Goal: Task Accomplishment & Management: Complete application form

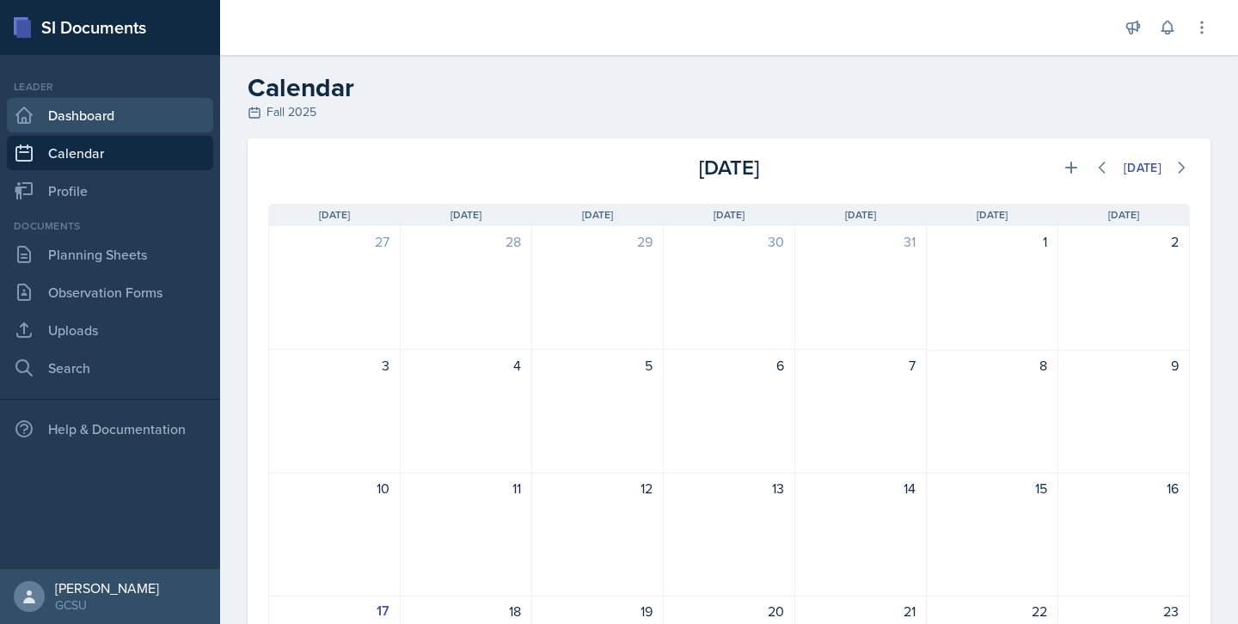
click at [69, 105] on link "Dashboard" at bounding box center [110, 115] width 206 height 34
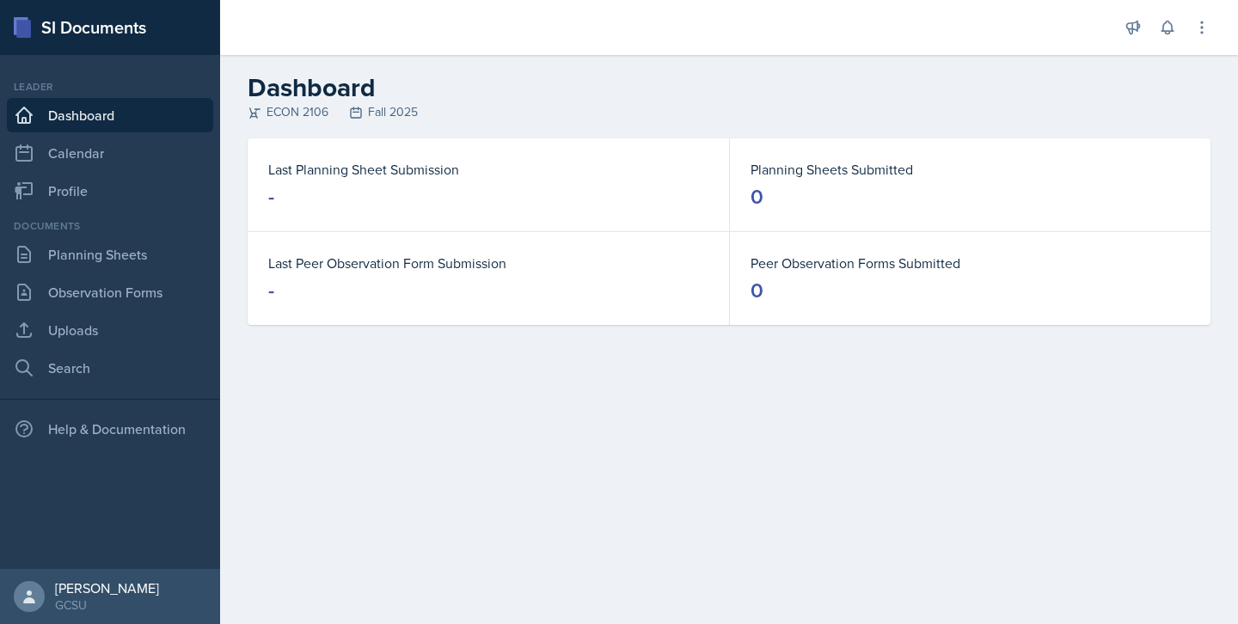
click at [107, 128] on link "Dashboard" at bounding box center [110, 115] width 206 height 34
click at [109, 144] on link "Calendar" at bounding box center [110, 153] width 206 height 34
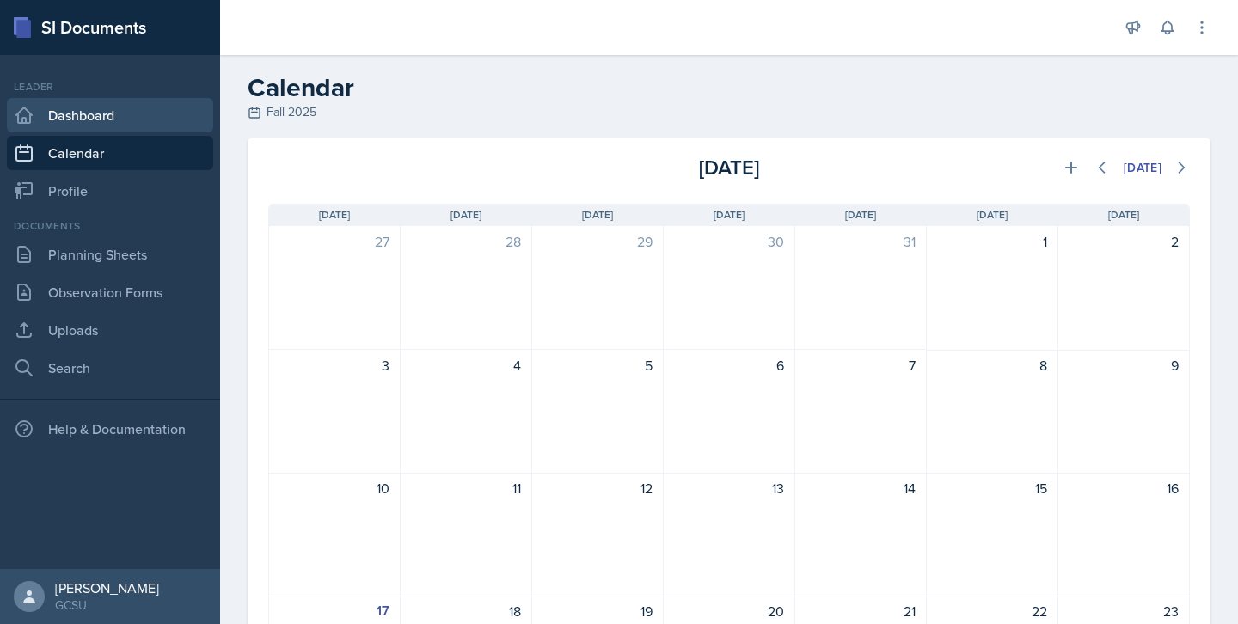
click at [106, 115] on link "Dashboard" at bounding box center [110, 115] width 206 height 34
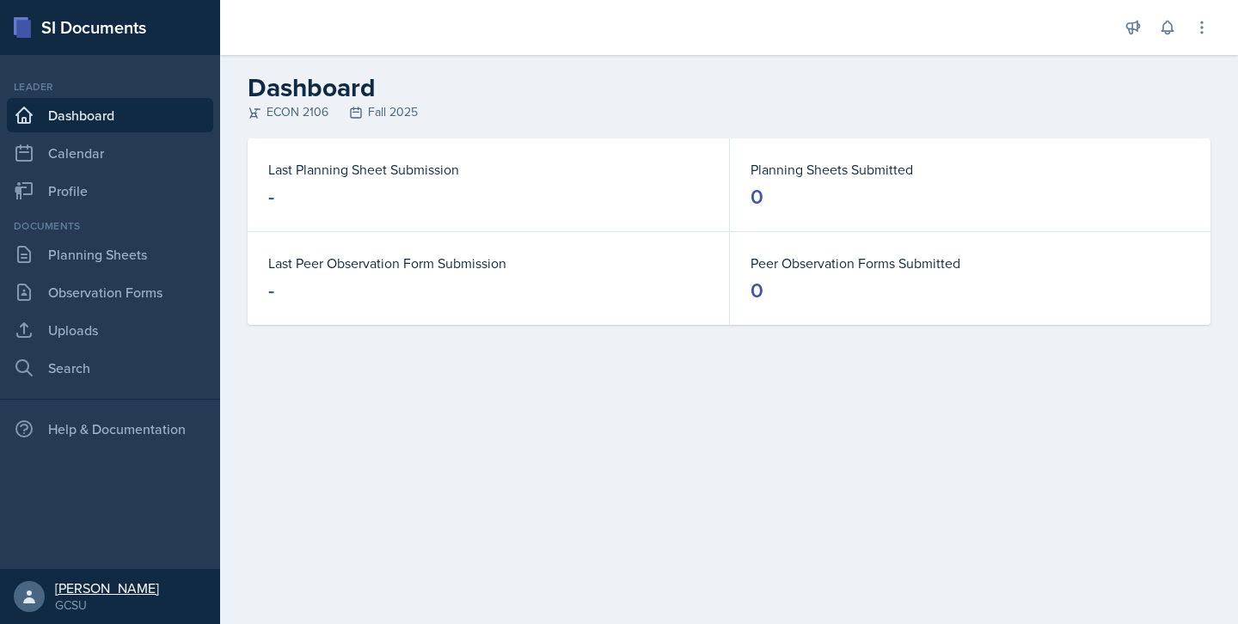
click at [84, 591] on div "[PERSON_NAME]" at bounding box center [107, 588] width 104 height 17
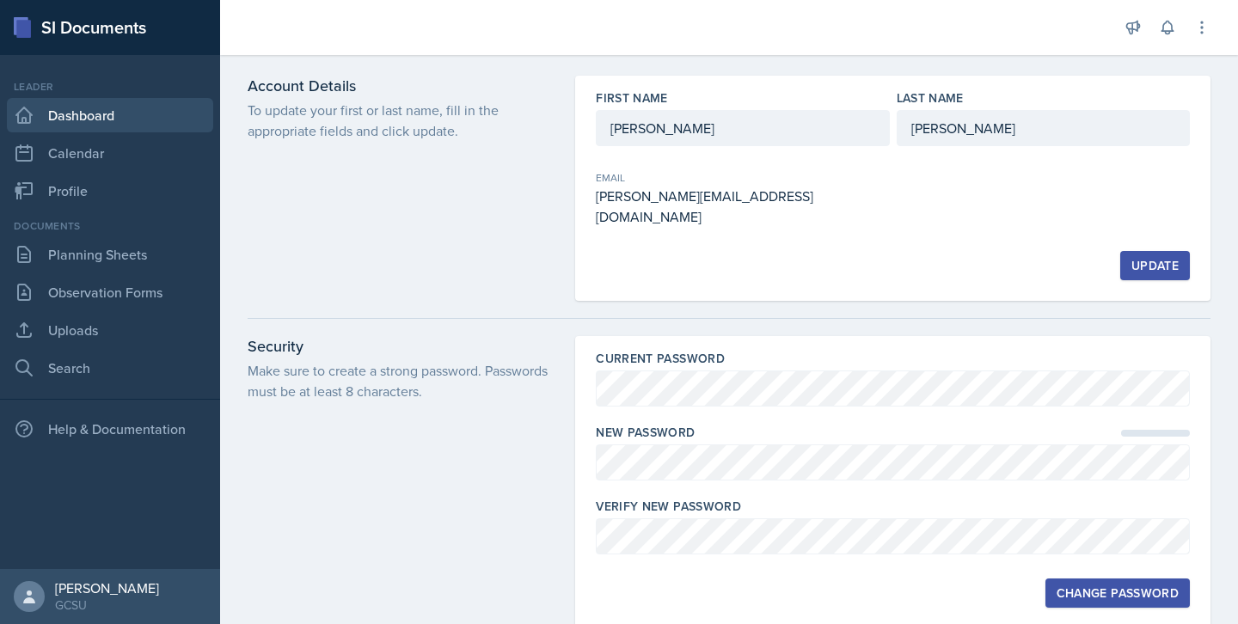
click at [56, 107] on link "Dashboard" at bounding box center [110, 115] width 206 height 34
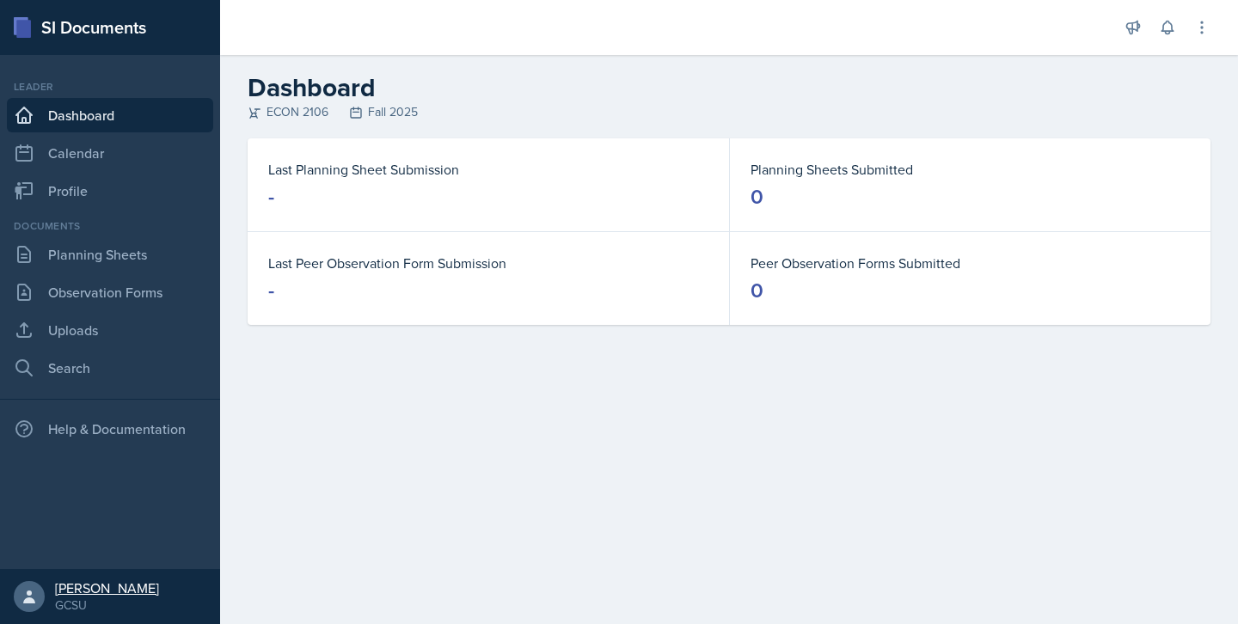
click at [85, 600] on div "GCSU" at bounding box center [107, 605] width 104 height 17
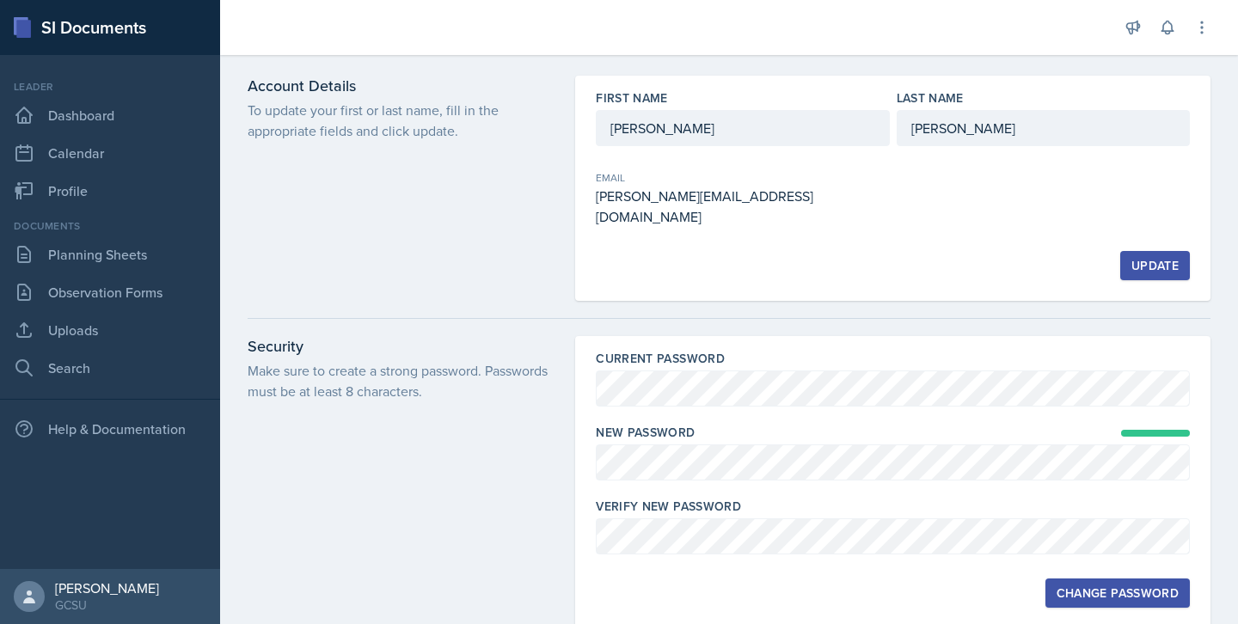
click at [1101, 586] on div "Change Password" at bounding box center [1118, 593] width 122 height 14
click at [59, 111] on link "Dashboard" at bounding box center [110, 115] width 206 height 34
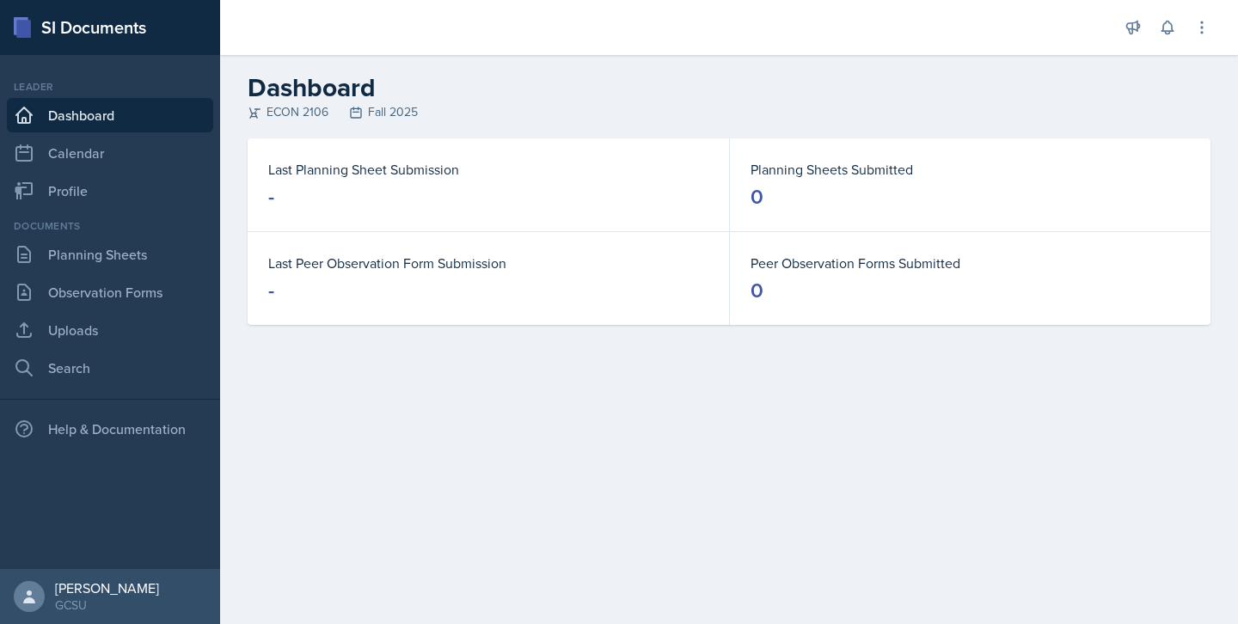
click at [302, 217] on div "Last Planning Sheet Submission -" at bounding box center [489, 184] width 482 height 93
click at [101, 281] on link "Observation Forms" at bounding box center [110, 292] width 206 height 34
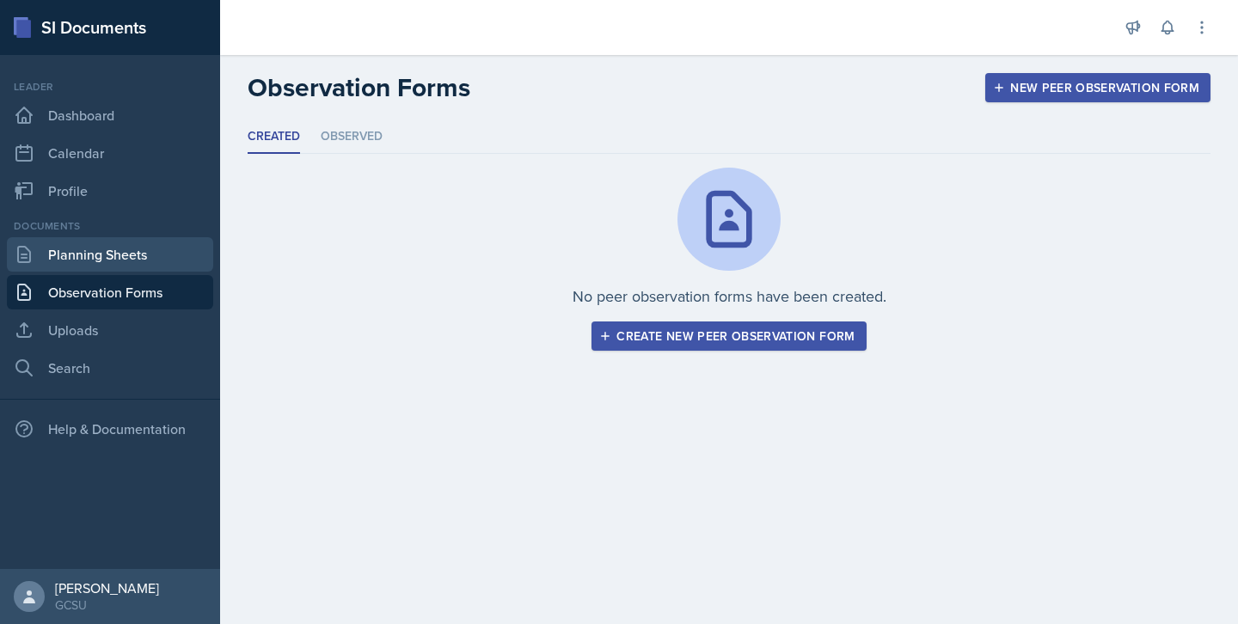
click at [89, 238] on link "Planning Sheets" at bounding box center [110, 254] width 206 height 34
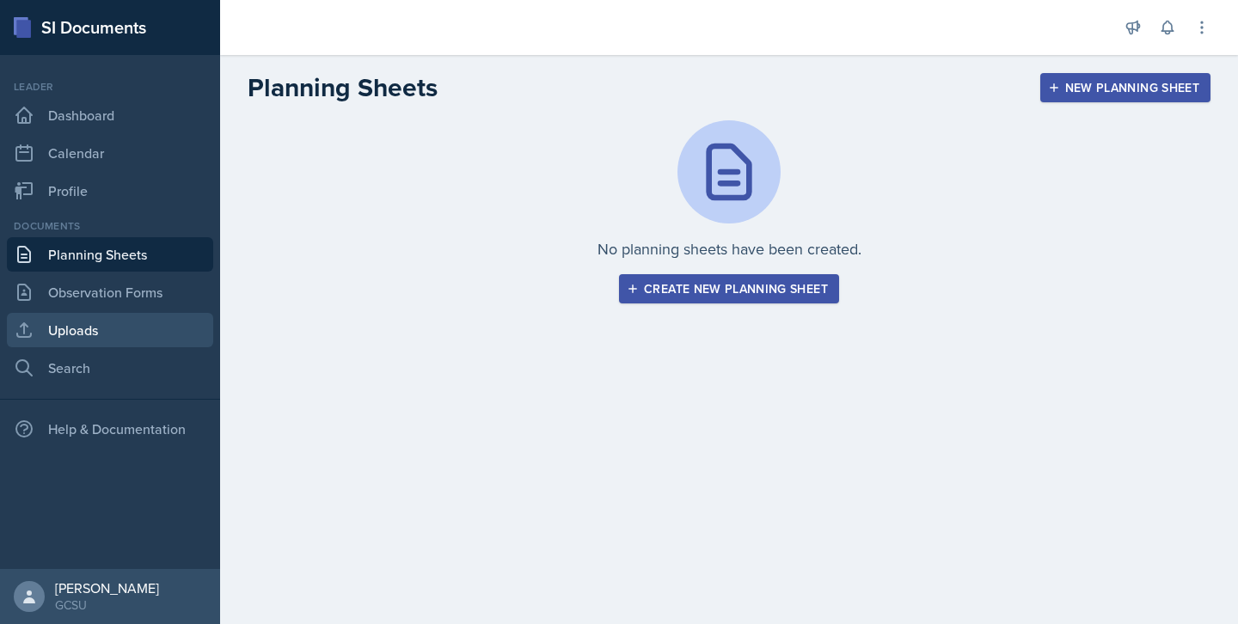
click at [99, 323] on link "Uploads" at bounding box center [110, 330] width 206 height 34
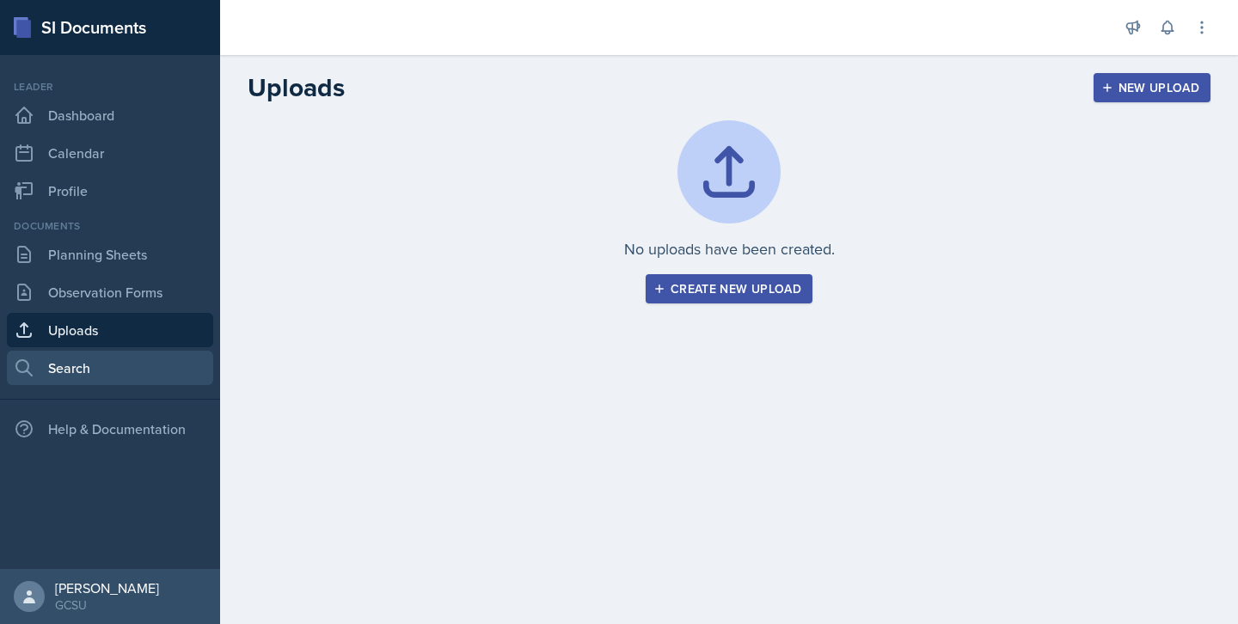
click at [101, 364] on link "Search" at bounding box center [110, 368] width 206 height 34
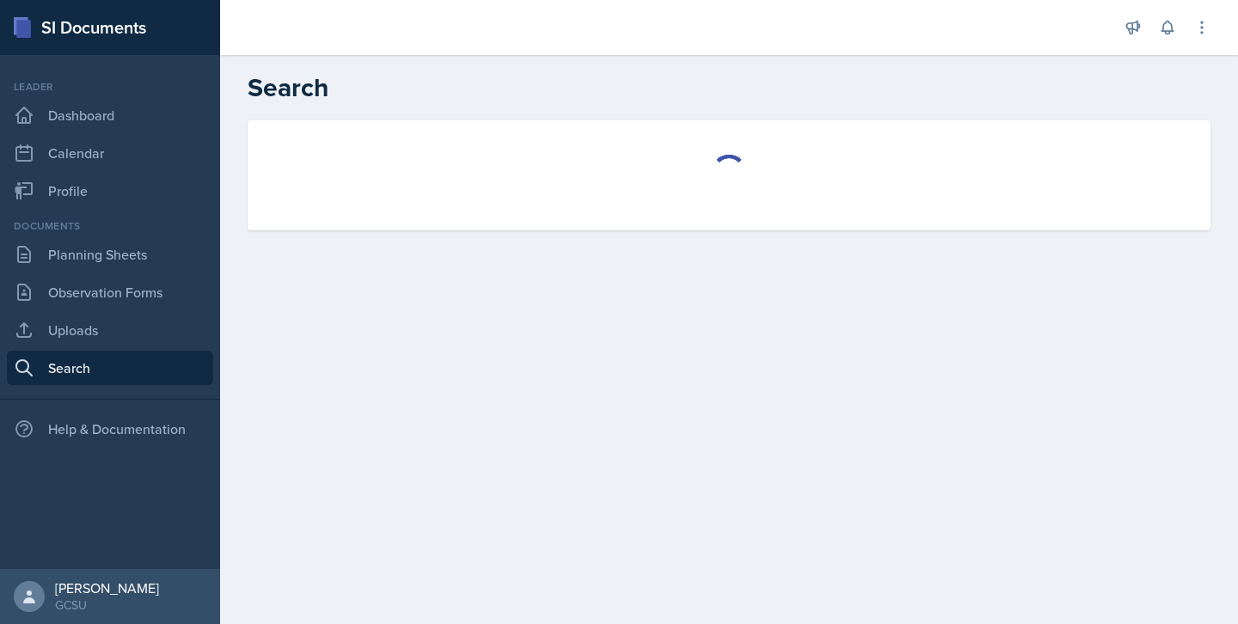
select select "all"
select select "1"
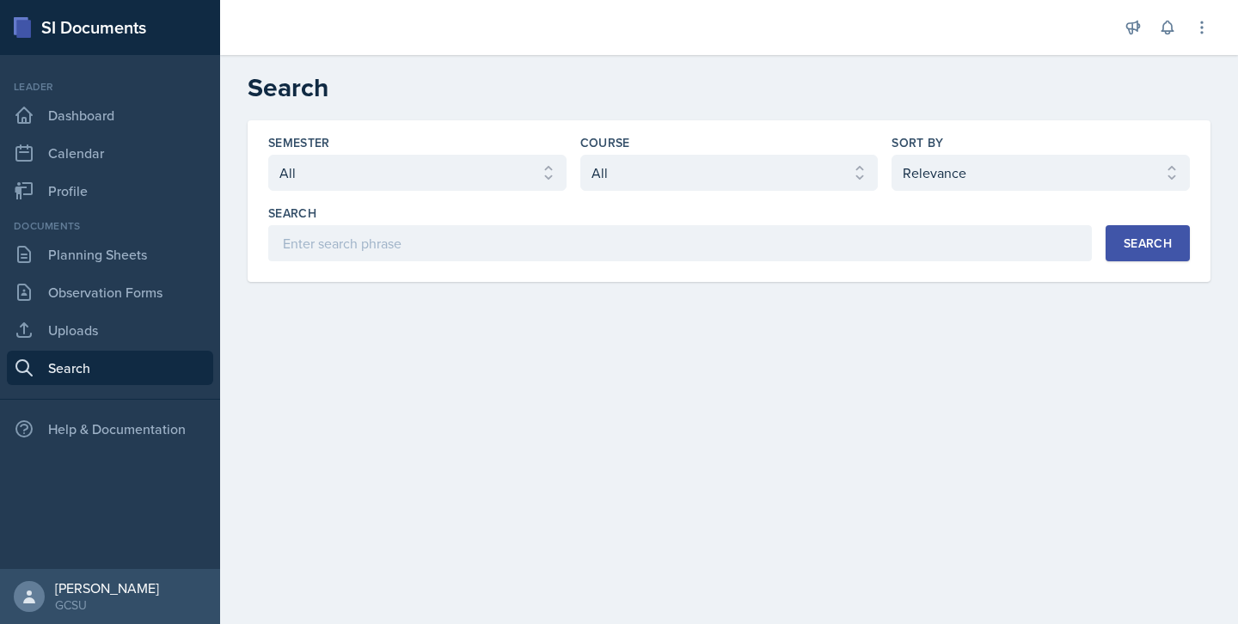
click at [305, 153] on div "Semester Select semester All Fall 2025 Spring 2025 Fall 2024 Spring 2024 Fall 2…" at bounding box center [417, 162] width 298 height 57
click at [311, 180] on select "Select semester All Fall 2025 Spring 2025 Fall 2024 Spring 2024 Fall 2023 Sprin…" at bounding box center [417, 173] width 298 height 36
select select "986fdc3e-2246-4ffd-9cb8-78666de4ebed"
click at [614, 171] on select "Select course All ACCT 3101 ACCT 3102 ASTR 1000 BIOL 1100 BIOL 1107 BIOL 1108 B…" at bounding box center [729, 173] width 298 height 36
select select "c9bad1b1-c359-4dc6-8455-743bf519e2f7"
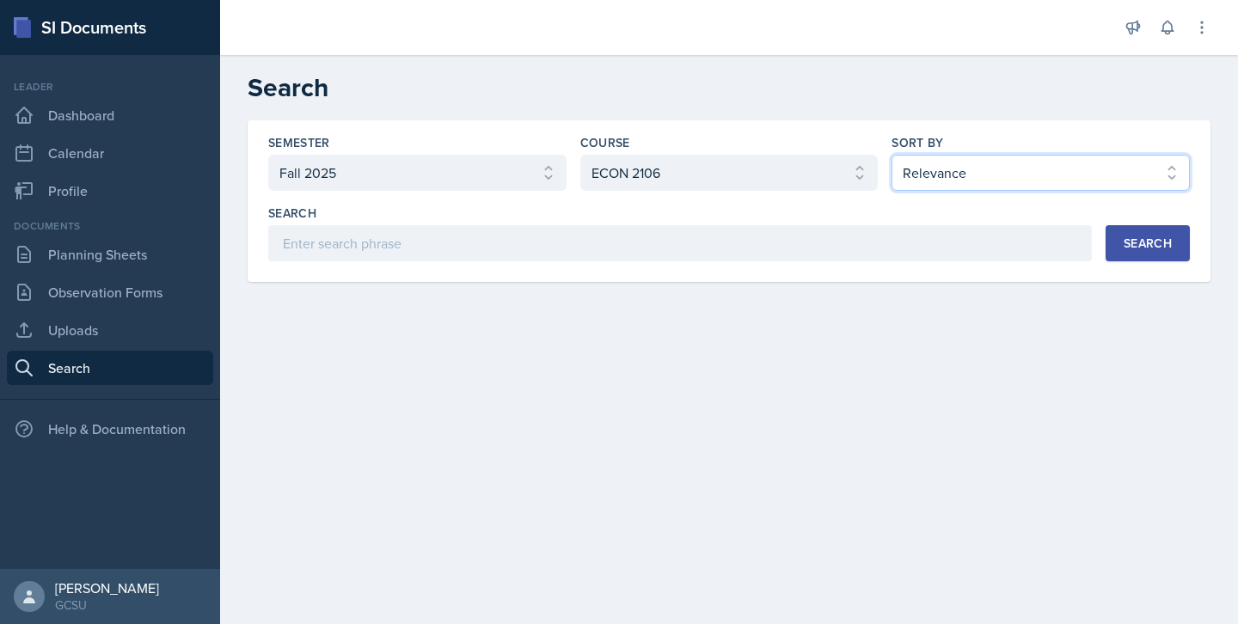
click at [915, 169] on select "Select sort by Relevance Document Date (Asc) Document Date (Desc)" at bounding box center [1041, 173] width 298 height 36
click at [1110, 252] on button "Search" at bounding box center [1148, 243] width 84 height 36
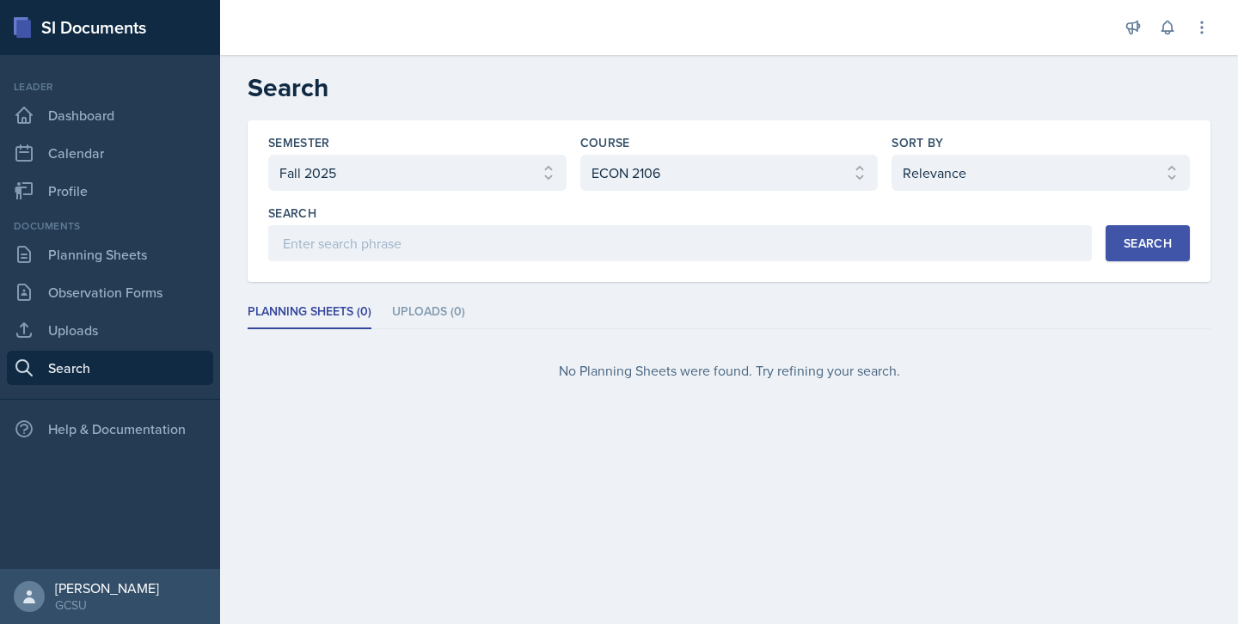
click at [840, 284] on div "Semester Select semester All Fall 2025 Spring 2025 Fall 2024 Spring 2024 Fall 2…" at bounding box center [729, 259] width 963 height 278
click at [42, 114] on link "Dashboard" at bounding box center [110, 115] width 206 height 34
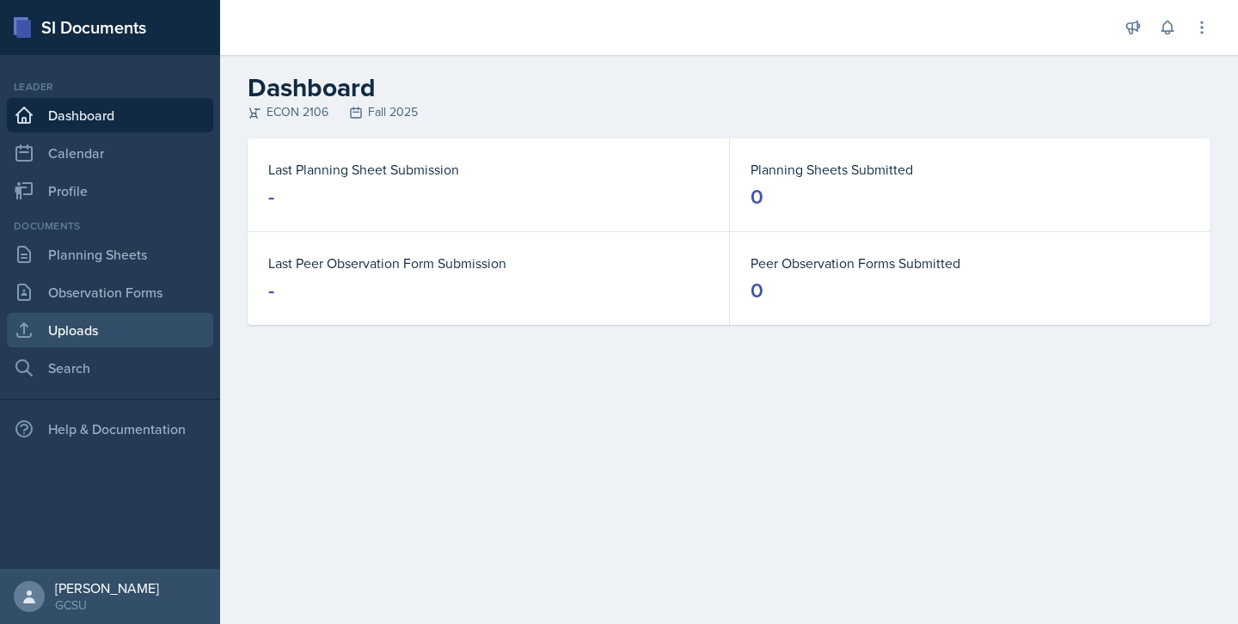
click at [89, 347] on link "Uploads" at bounding box center [110, 330] width 206 height 34
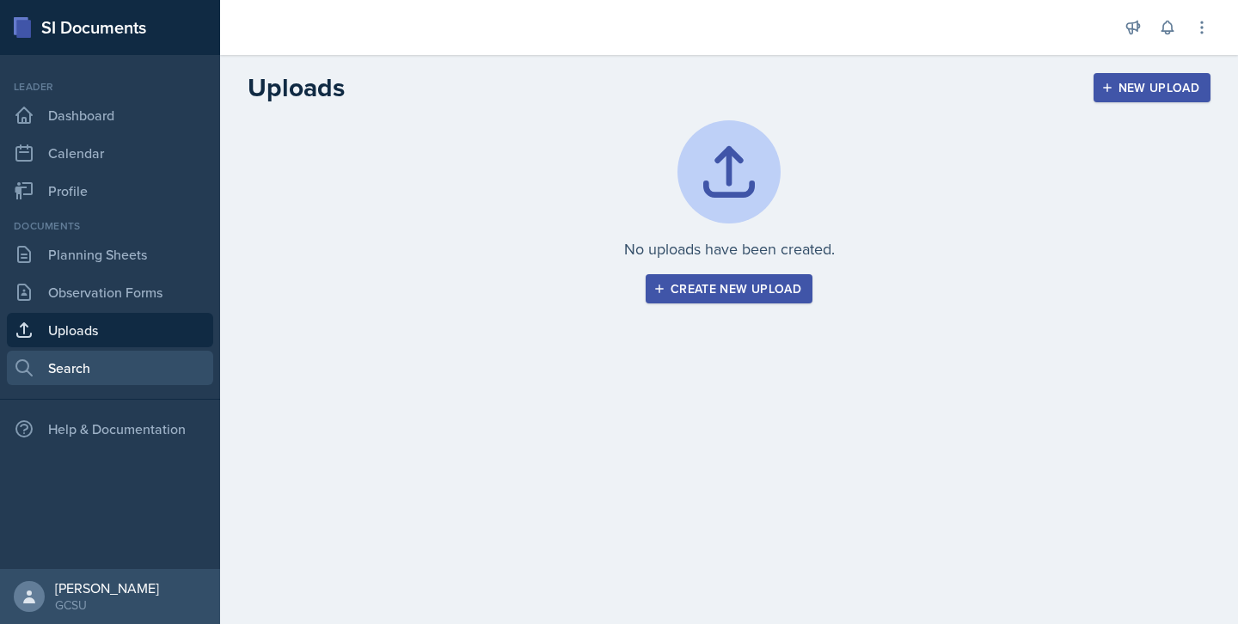
click at [93, 370] on link "Search" at bounding box center [110, 368] width 206 height 34
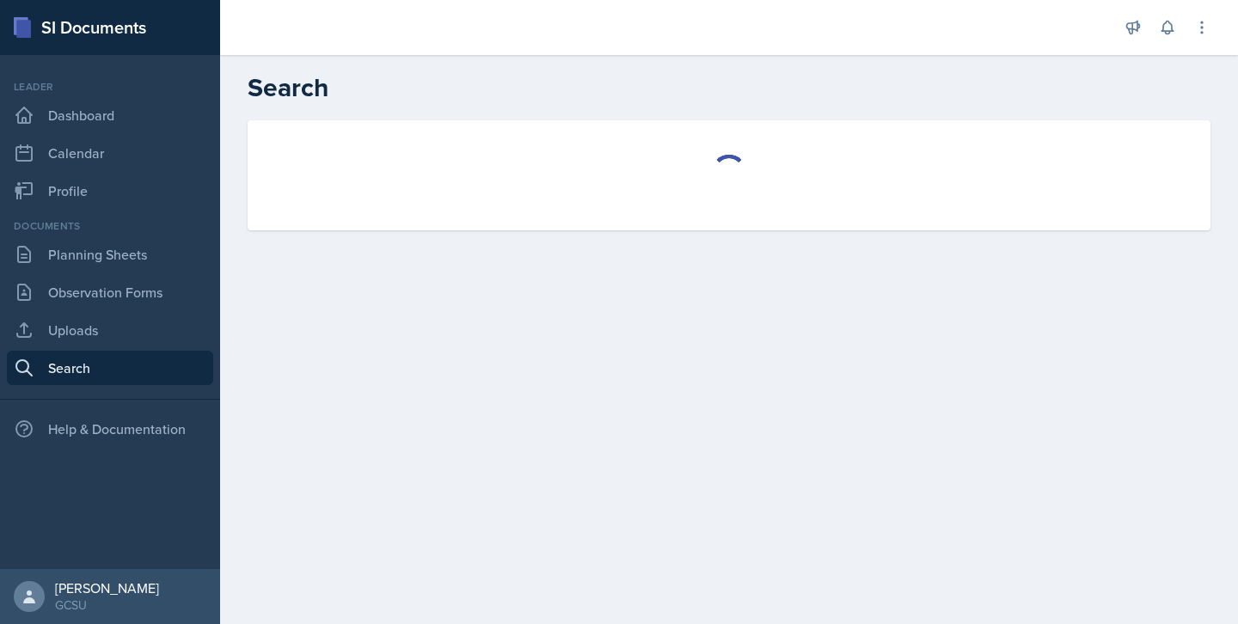
select select "all"
select select "1"
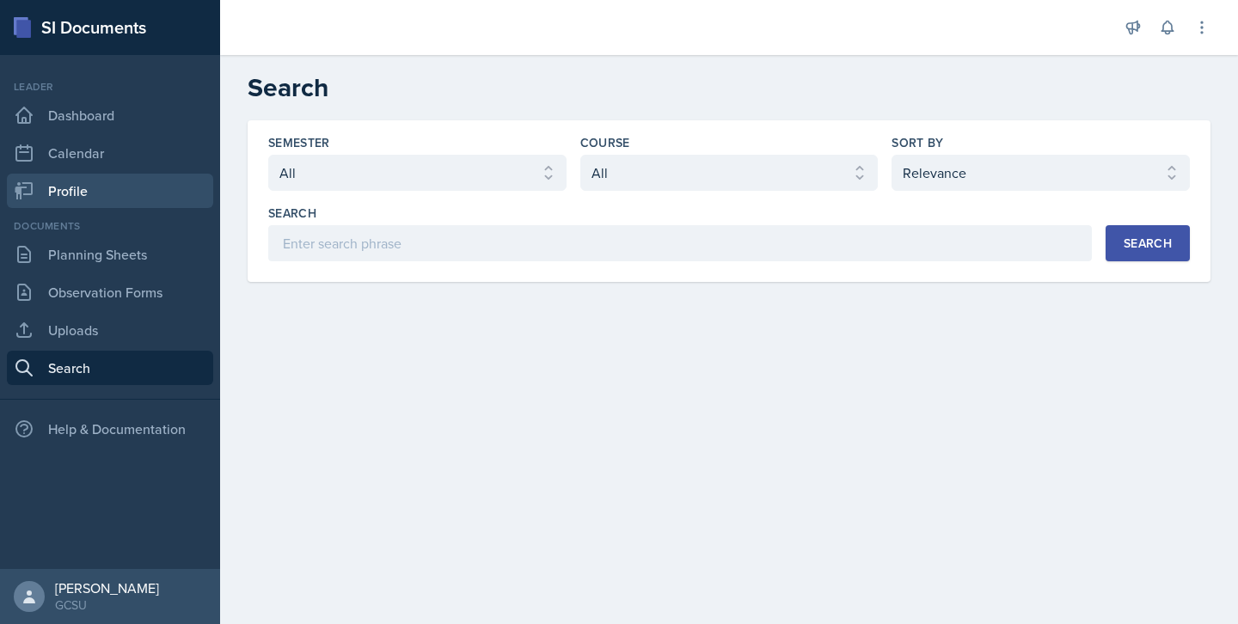
click at [95, 192] on link "Profile" at bounding box center [110, 191] width 206 height 34
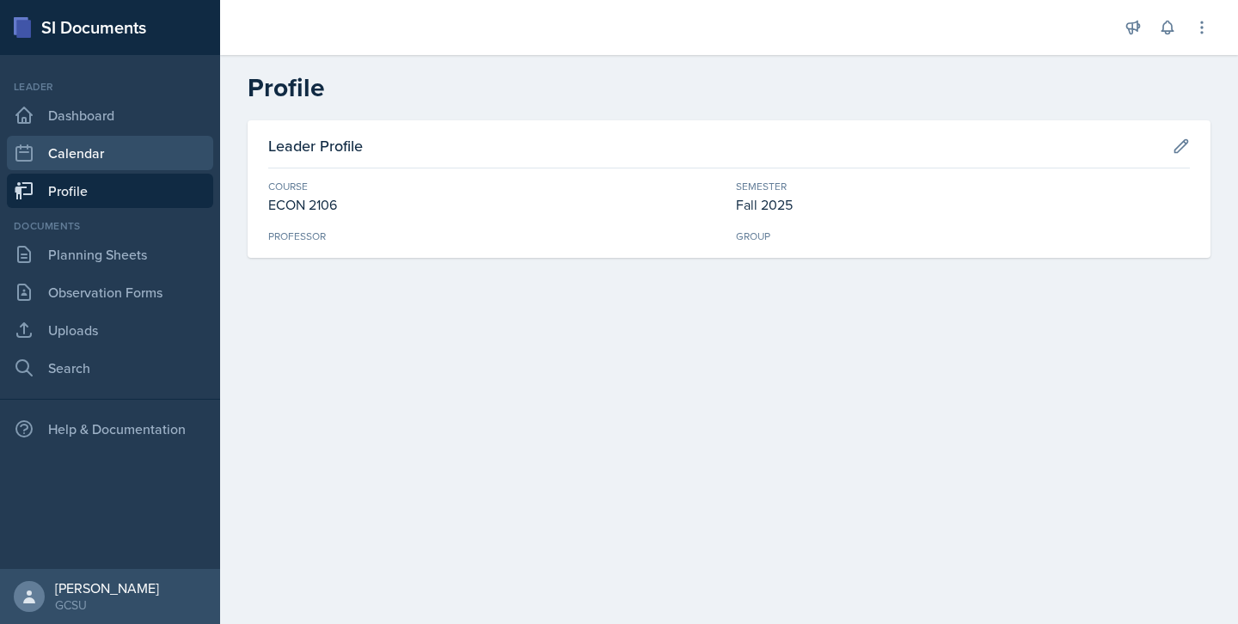
click at [95, 164] on link "Calendar" at bounding box center [110, 153] width 206 height 34
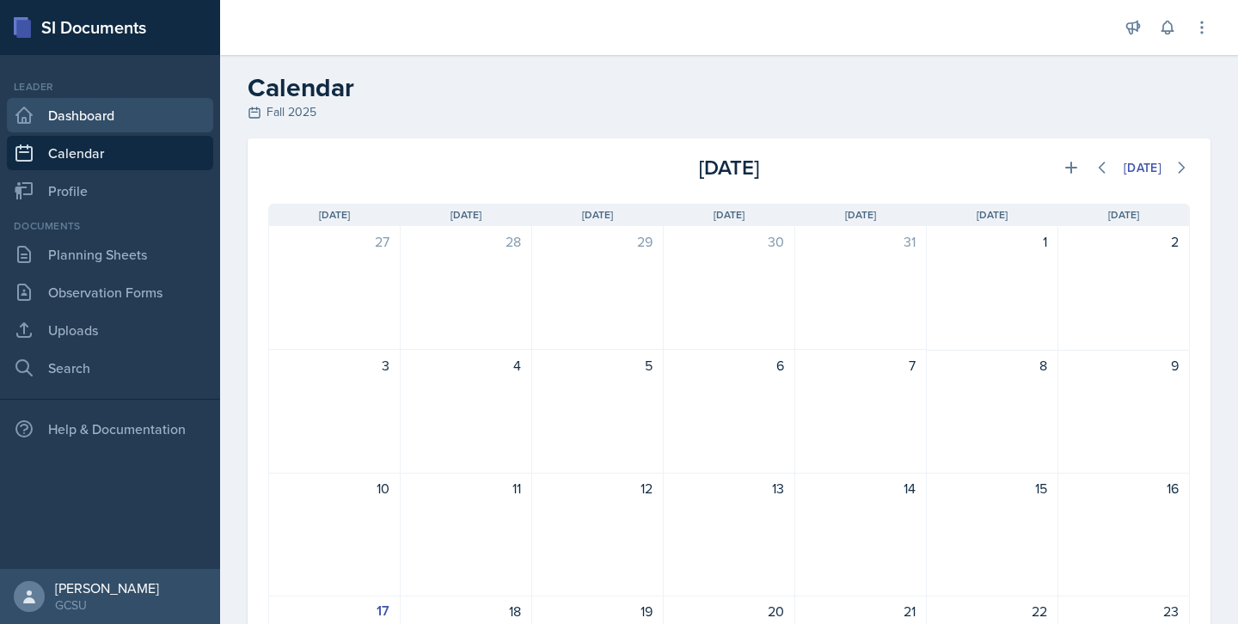
click at [94, 119] on link "Dashboard" at bounding box center [110, 115] width 206 height 34
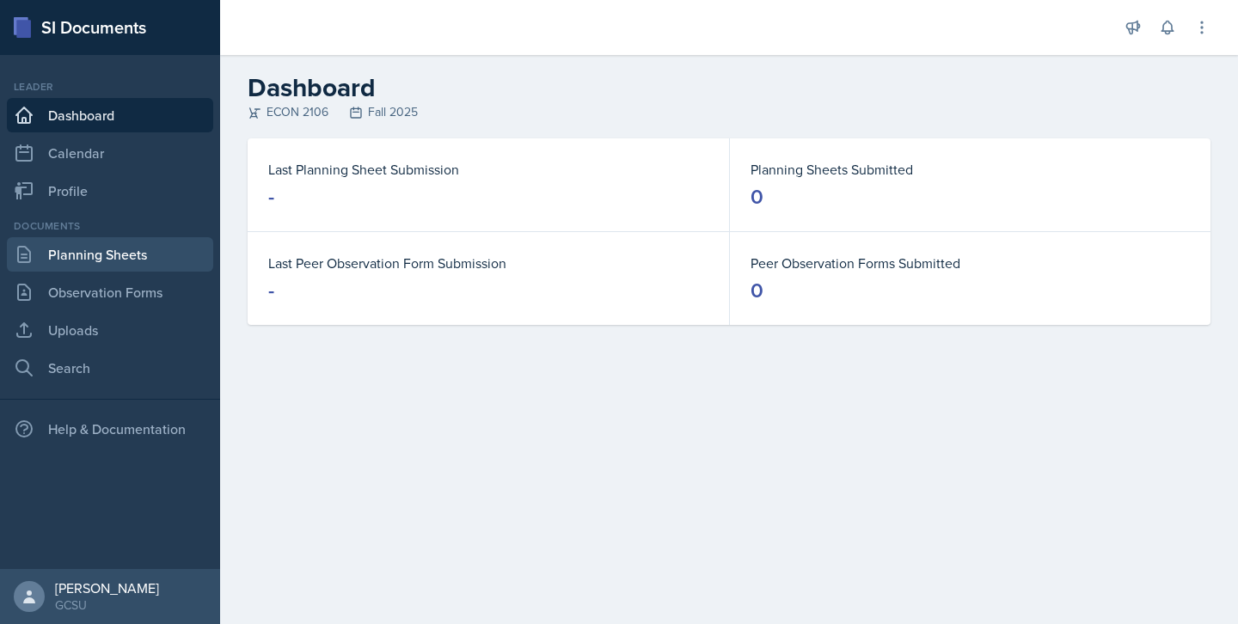
click at [93, 252] on link "Planning Sheets" at bounding box center [110, 254] width 206 height 34
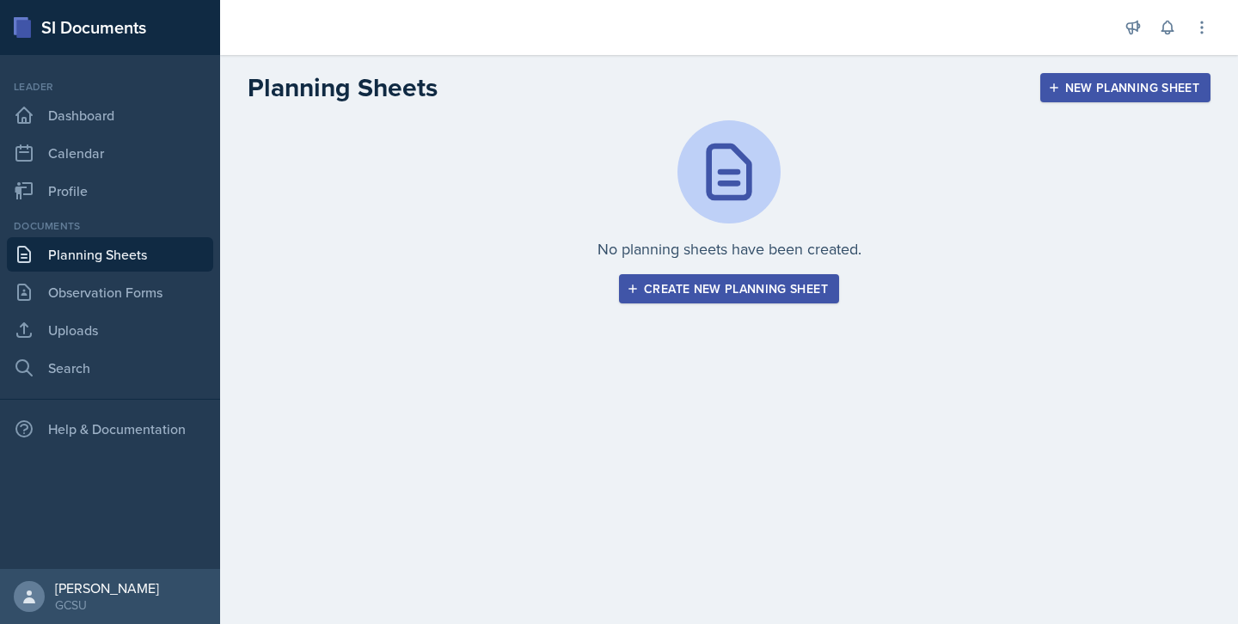
click at [1061, 89] on div "New Planning Sheet" at bounding box center [1126, 88] width 148 height 14
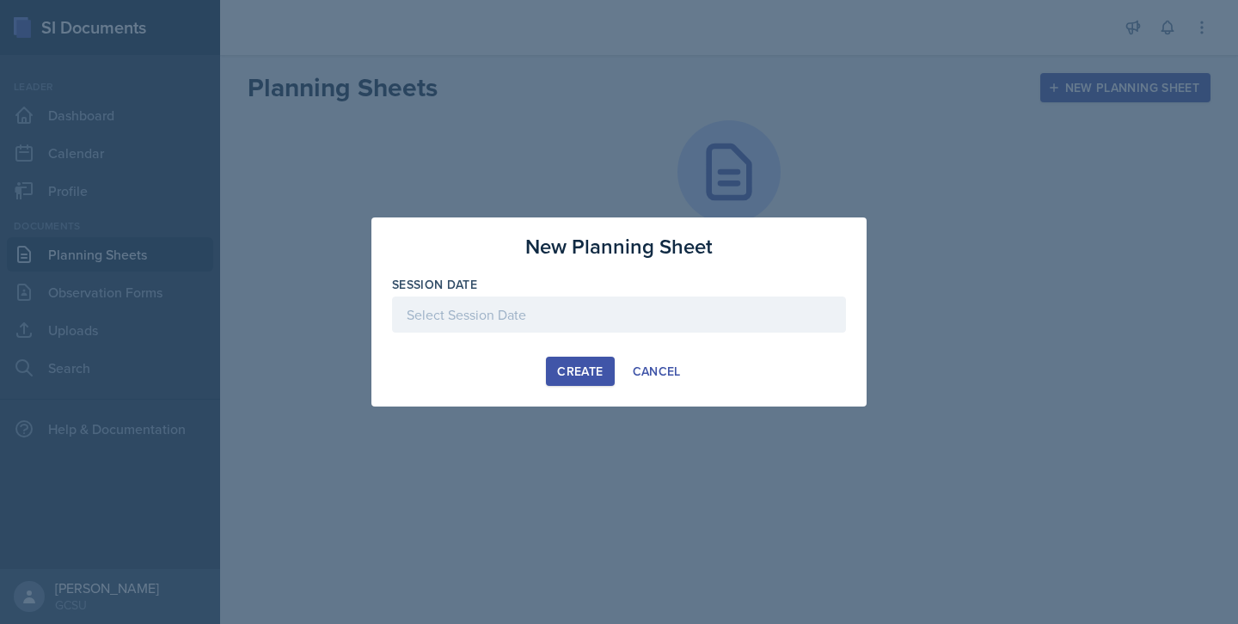
click at [483, 297] on div at bounding box center [619, 315] width 454 height 36
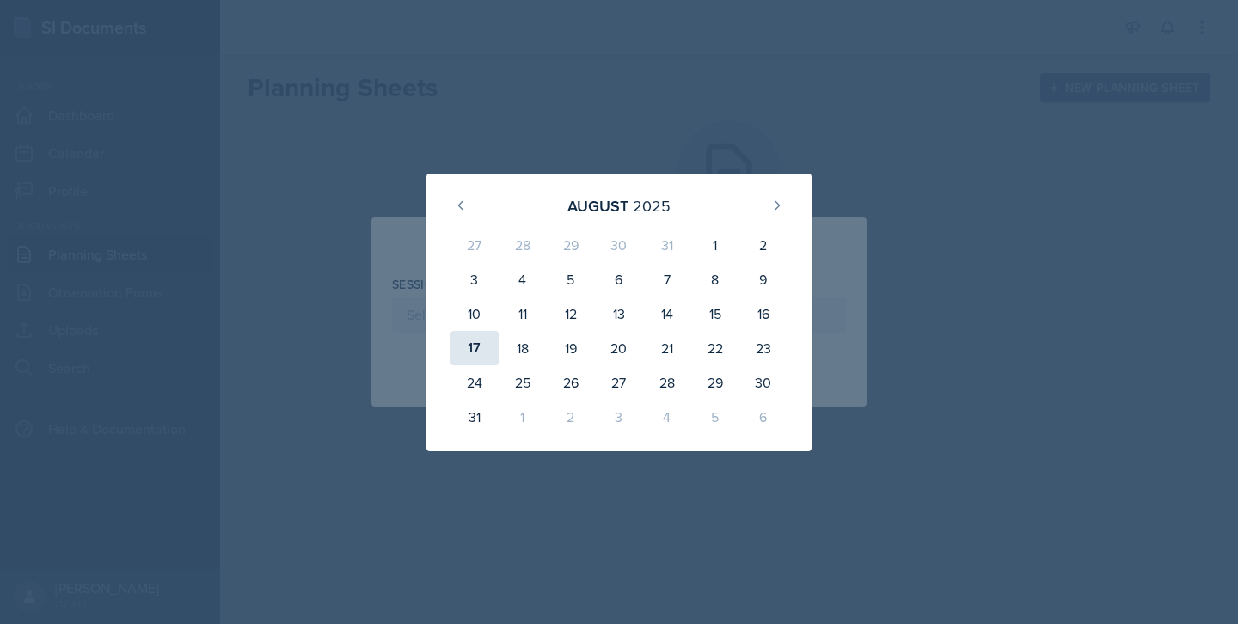
click at [482, 355] on div "17" at bounding box center [475, 348] width 48 height 34
type input "[DATE]"
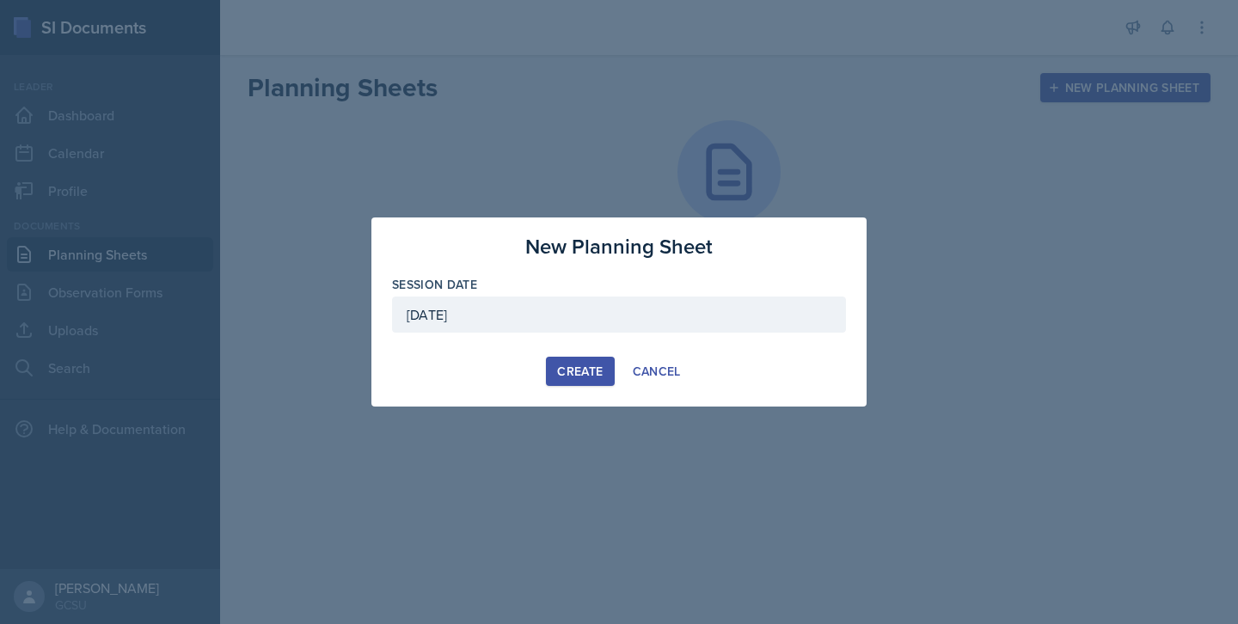
click at [592, 368] on div "Create" at bounding box center [580, 372] width 46 height 14
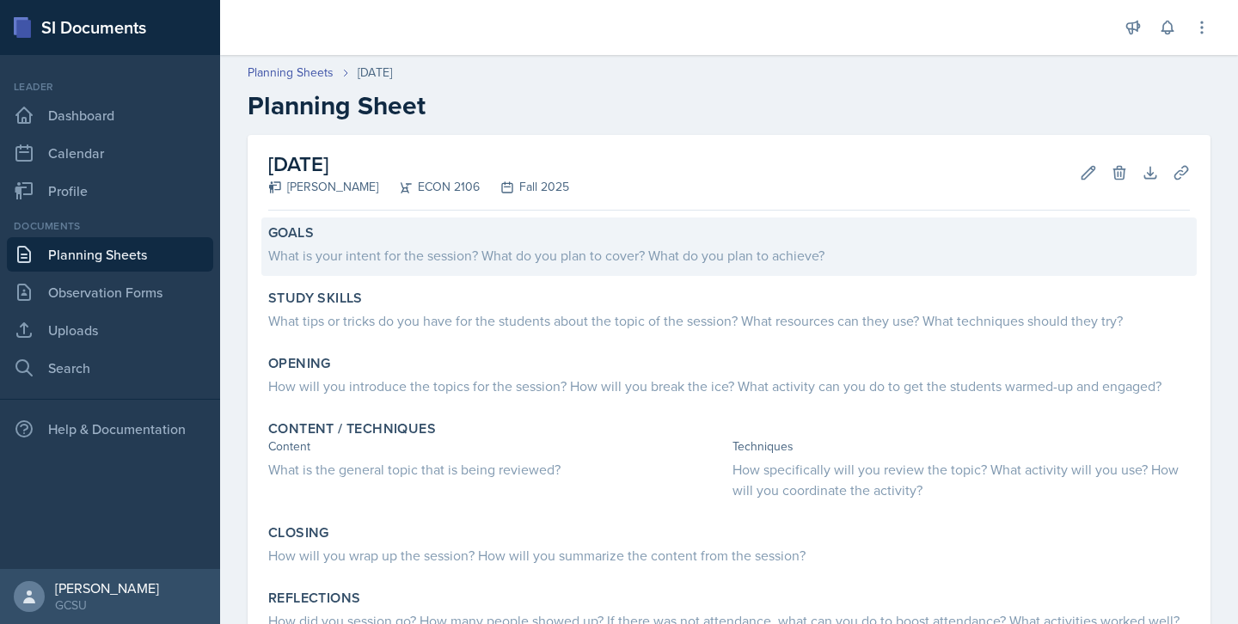
click at [472, 251] on div "What is your intent for the session? What do you plan to cover? What do you pla…" at bounding box center [729, 255] width 922 height 21
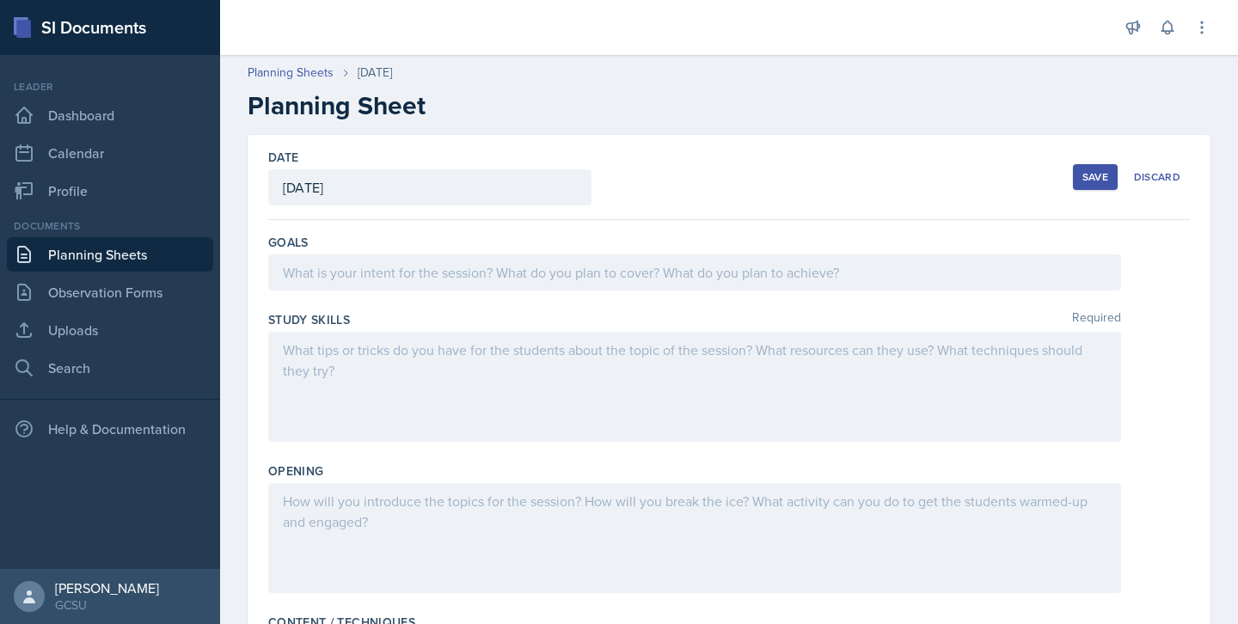
click at [433, 255] on div at bounding box center [694, 273] width 853 height 36
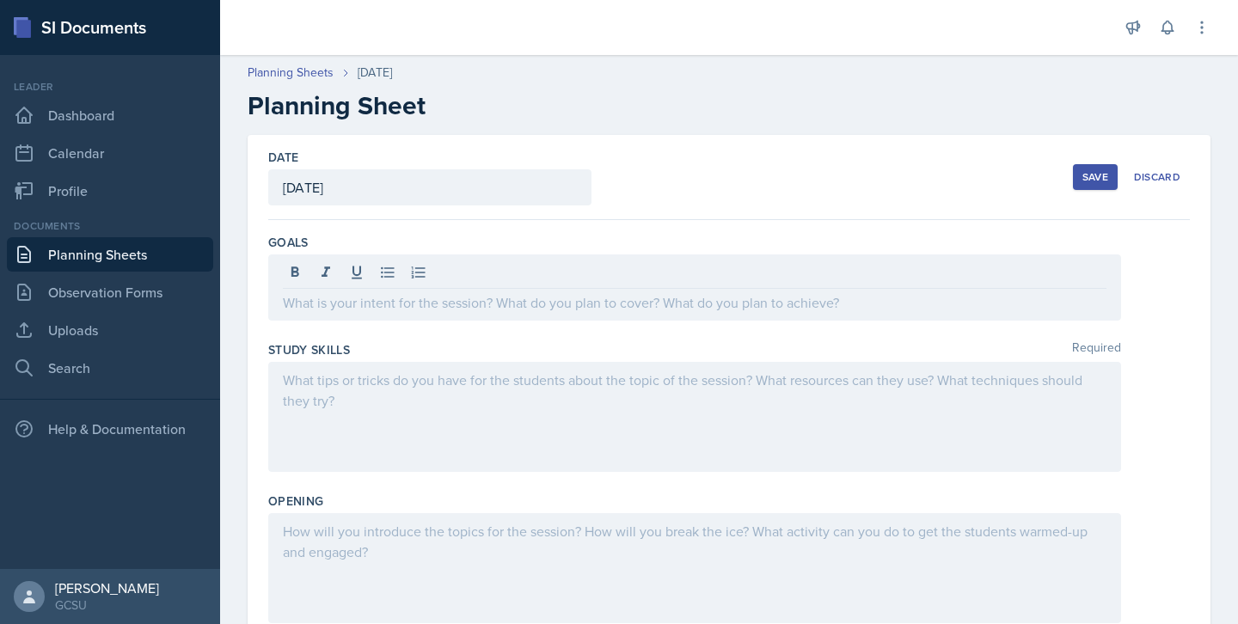
click at [506, 227] on div "Goals" at bounding box center [729, 280] width 922 height 107
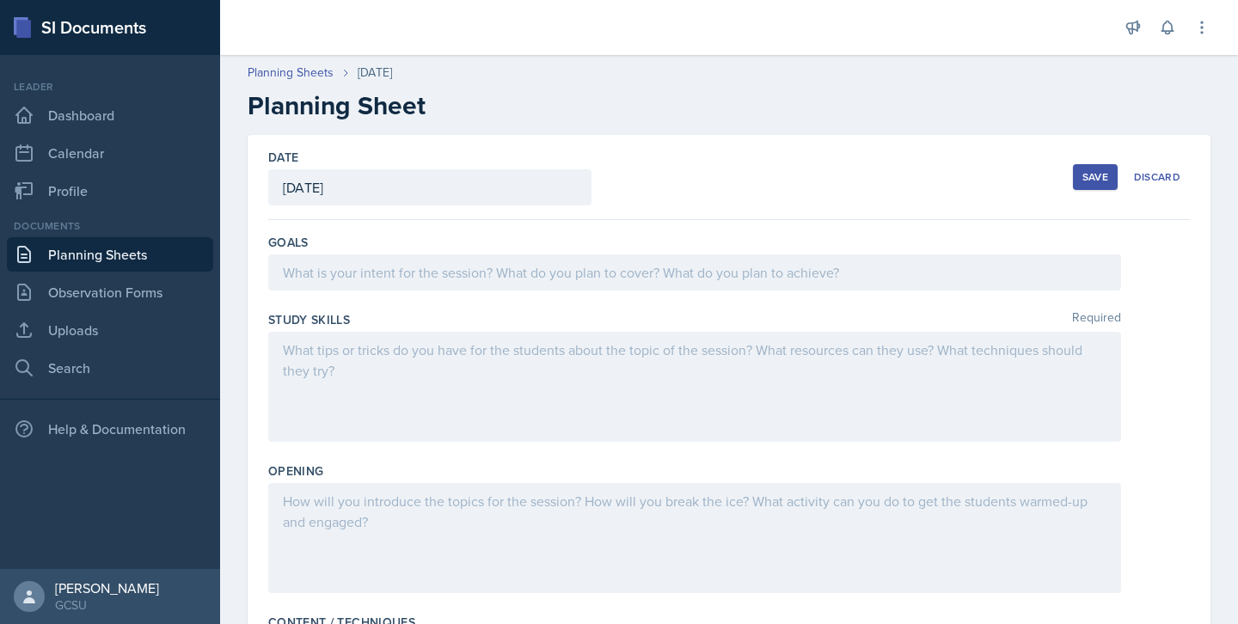
click at [1147, 176] on div "Discard" at bounding box center [1157, 177] width 46 height 14
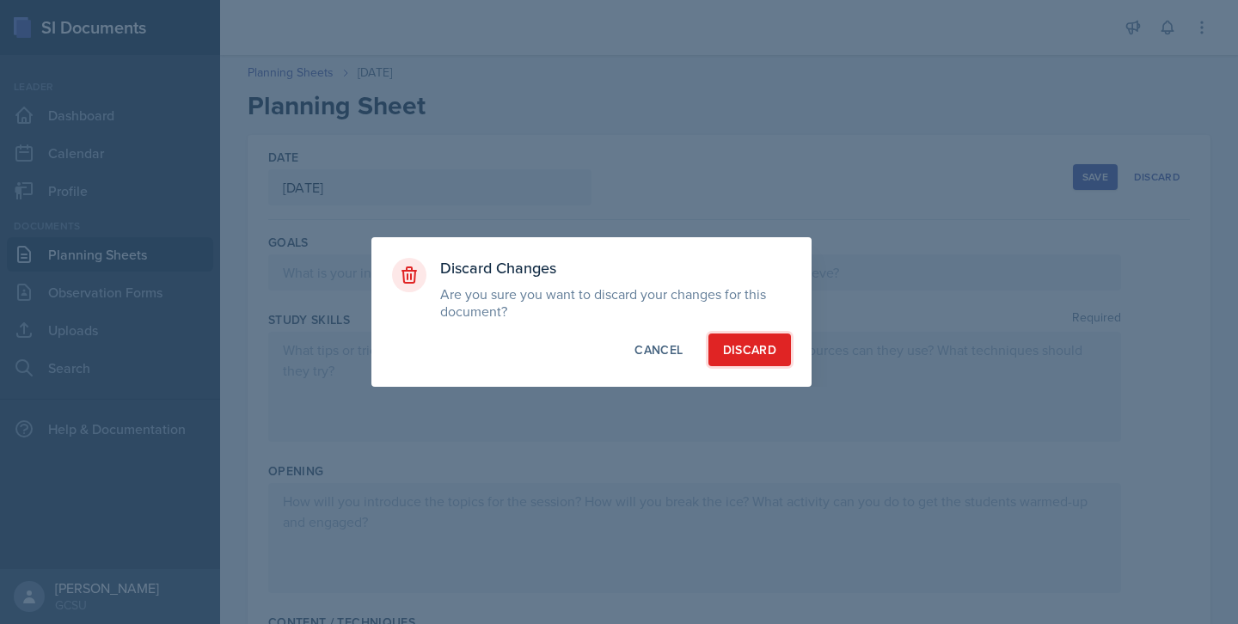
click at [745, 351] on div "Discard" at bounding box center [749, 349] width 53 height 17
